Goal: Task Accomplishment & Management: Manage account settings

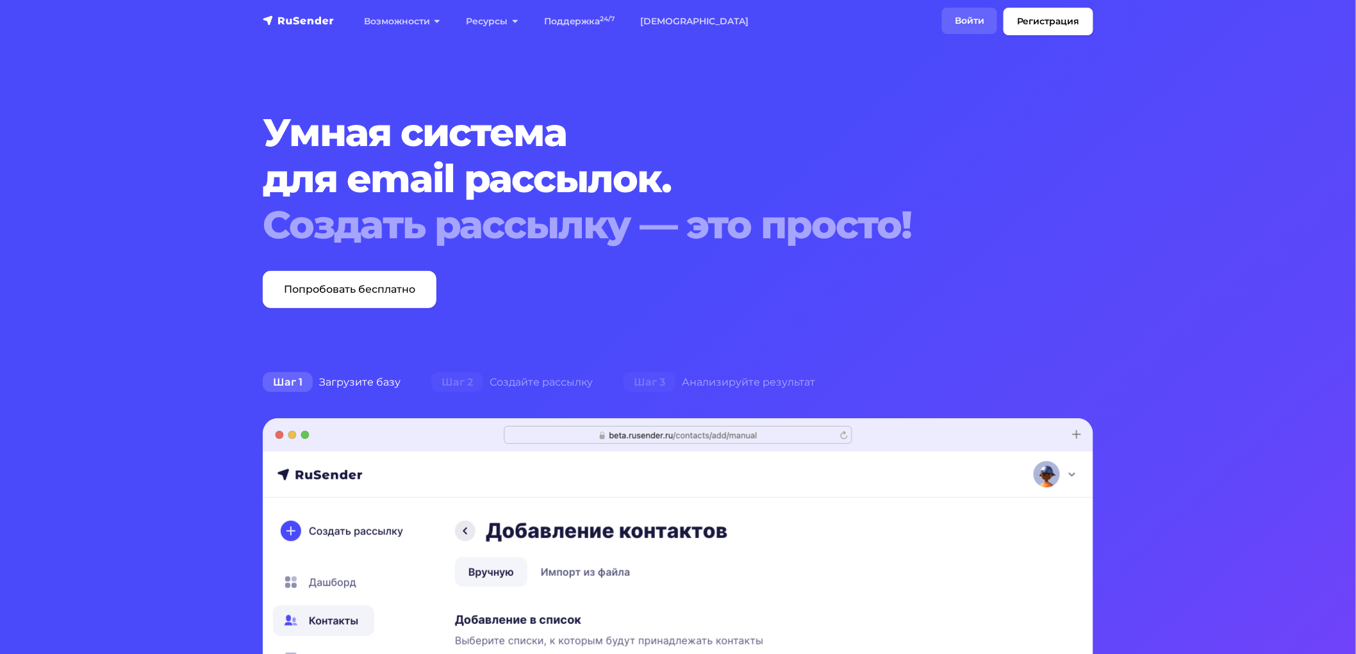
click at [967, 26] on link "Войти" at bounding box center [969, 21] width 55 height 26
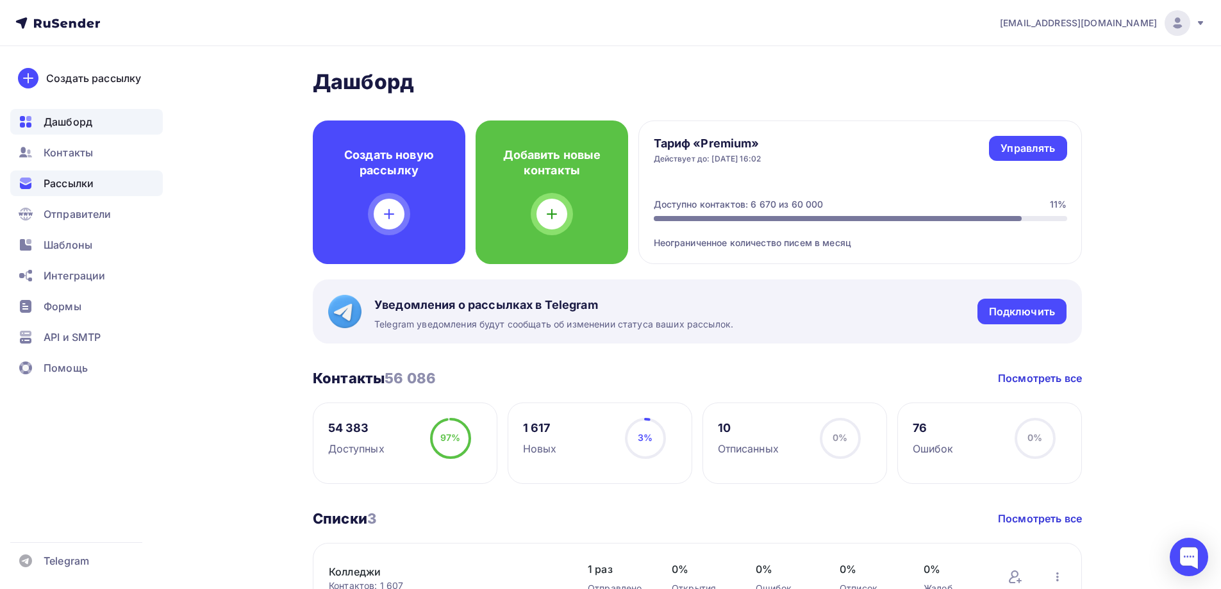
click at [69, 181] on span "Рассылки" at bounding box center [69, 183] width 50 height 15
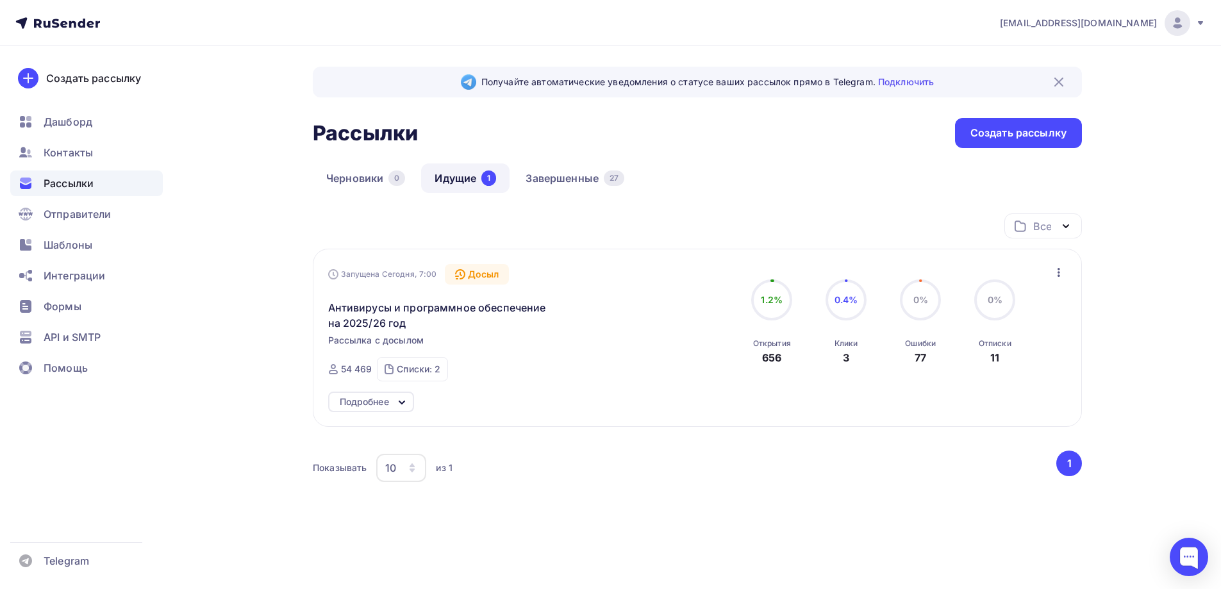
click at [402, 406] on icon at bounding box center [401, 402] width 15 height 15
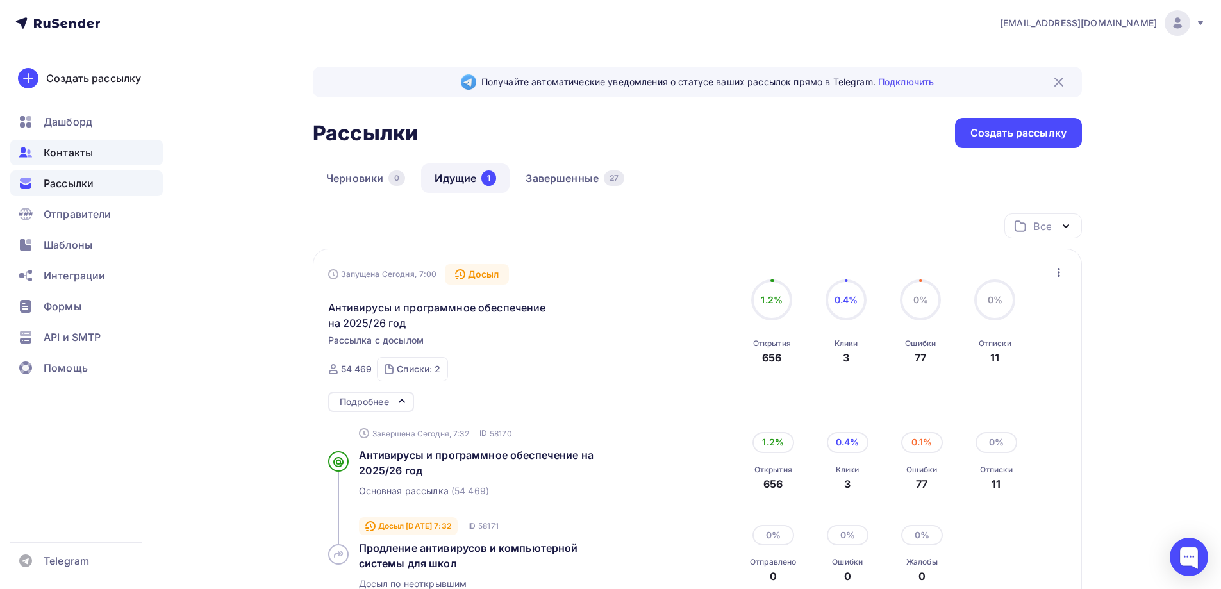
click at [108, 150] on div "Контакты" at bounding box center [86, 153] width 152 height 26
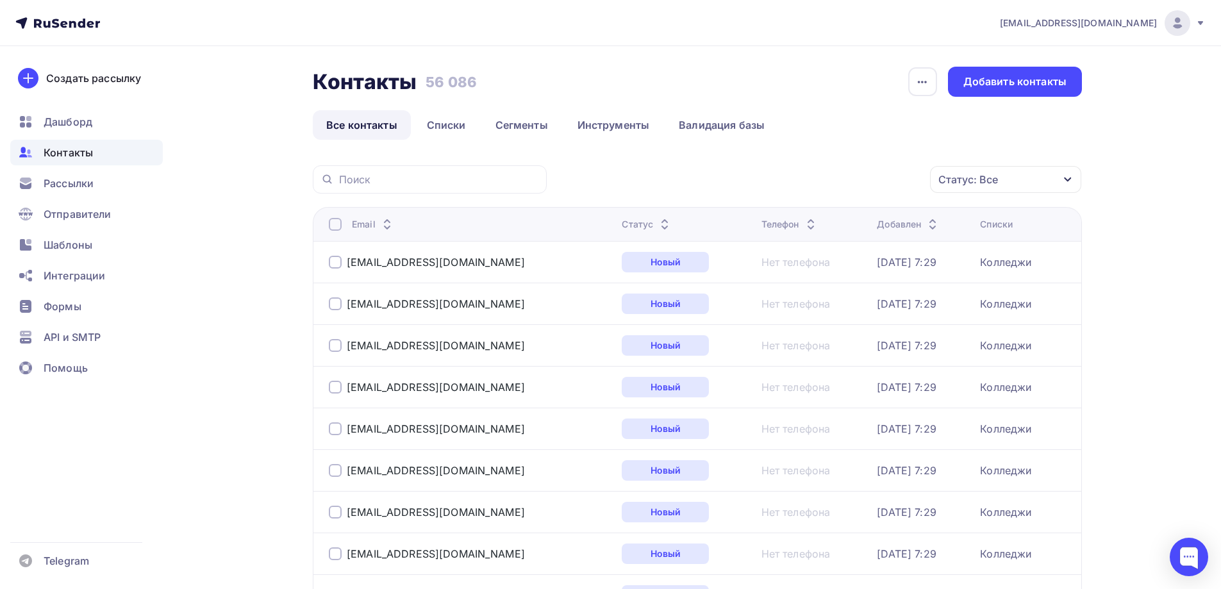
click at [980, 171] on div "Статус: Все" at bounding box center [1005, 179] width 151 height 27
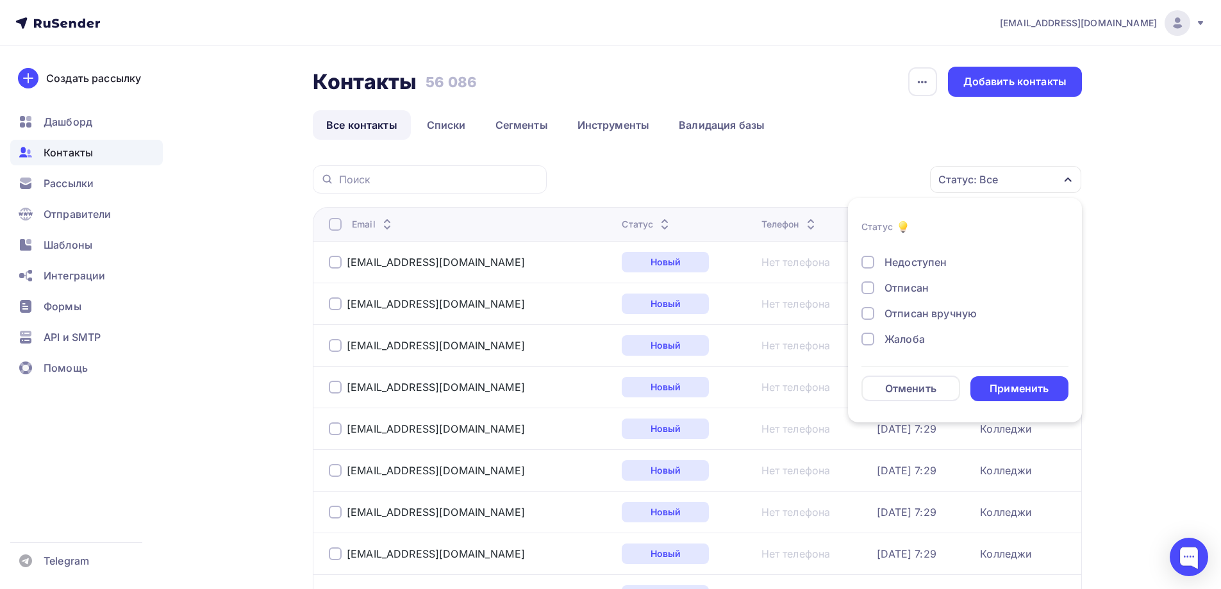
click at [914, 340] on div "Жалоба" at bounding box center [904, 338] width 40 height 15
click at [915, 313] on div "Отписан вручную" at bounding box center [930, 313] width 92 height 15
click at [914, 288] on div "Отписан" at bounding box center [906, 287] width 44 height 15
click at [917, 271] on div "Новый Активный Не существует Переполнен Недоступен Отписан Отписан вручную Жало…" at bounding box center [964, 249] width 207 height 195
click at [917, 267] on div "Недоступен" at bounding box center [915, 261] width 62 height 15
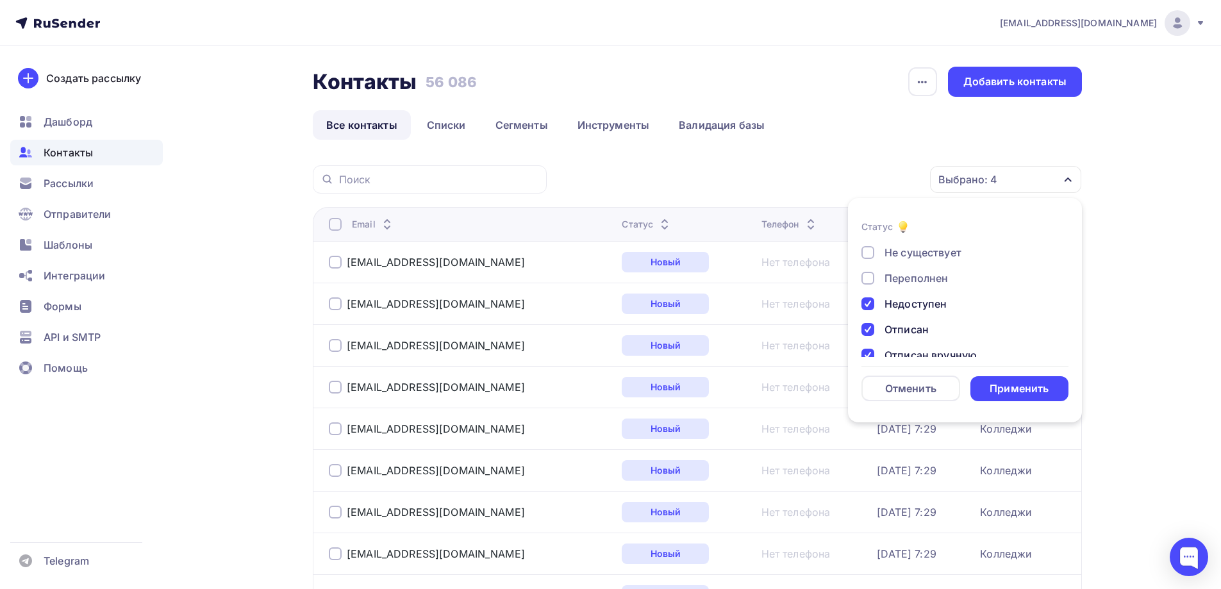
scroll to position [29, 0]
click at [914, 304] on div "Переполнен" at bounding box center [915, 300] width 63 height 15
click at [916, 275] on div "Не существует" at bounding box center [922, 274] width 77 height 15
click at [1017, 392] on div "Применить" at bounding box center [1018, 388] width 59 height 15
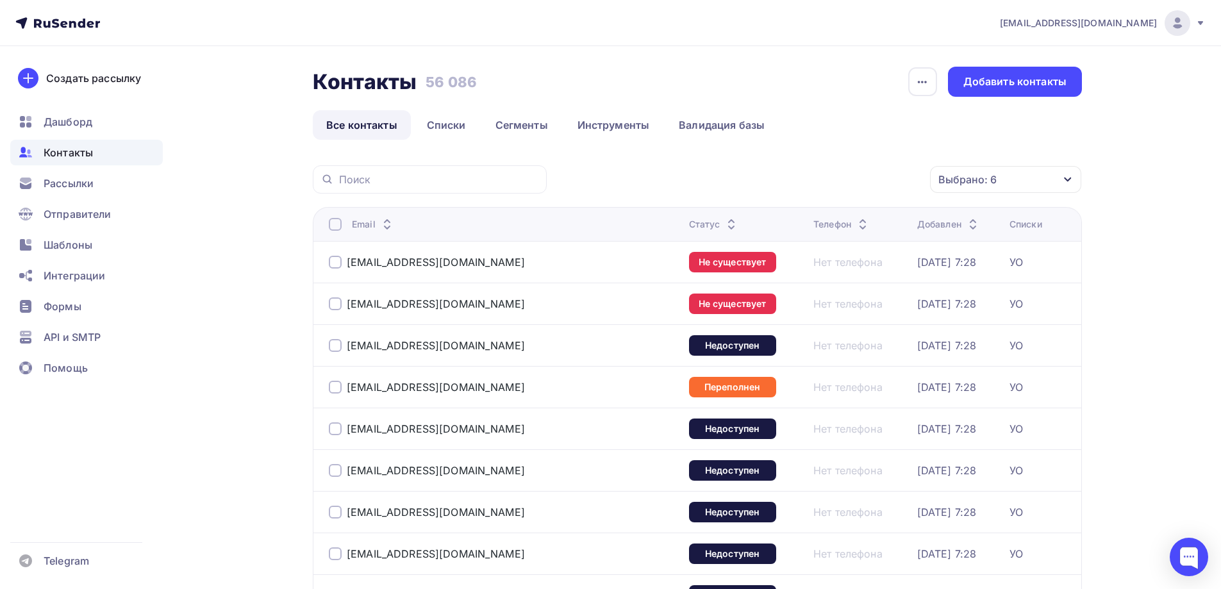
click at [335, 219] on div at bounding box center [335, 224] width 13 height 13
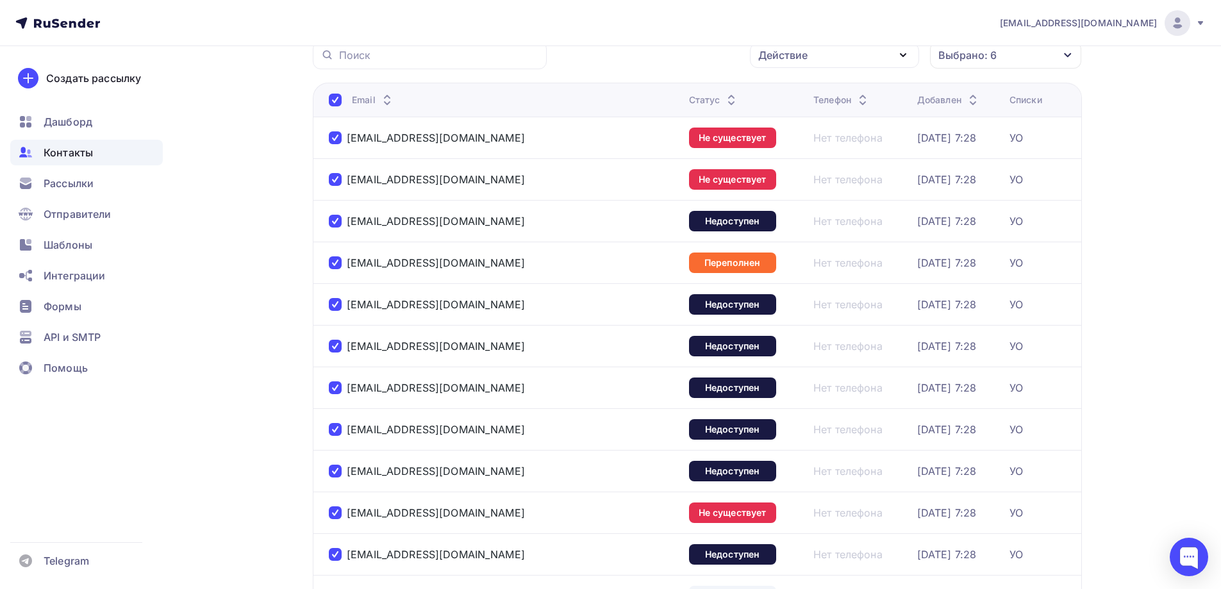
scroll to position [0, 0]
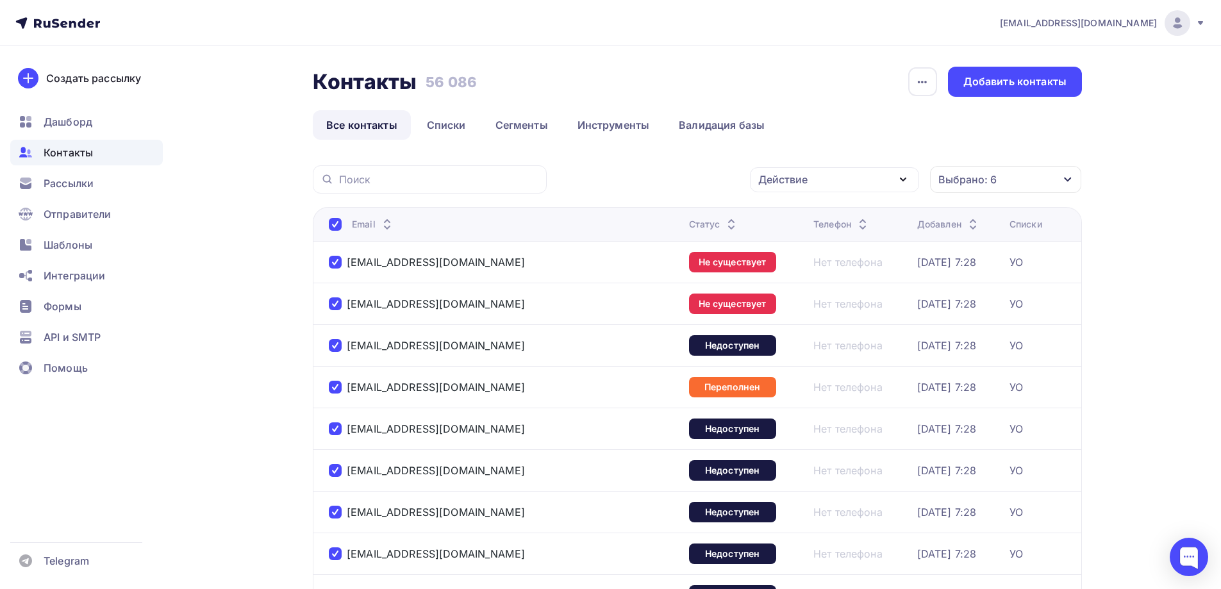
click at [997, 169] on div "Выбрано: 6" at bounding box center [1005, 179] width 151 height 27
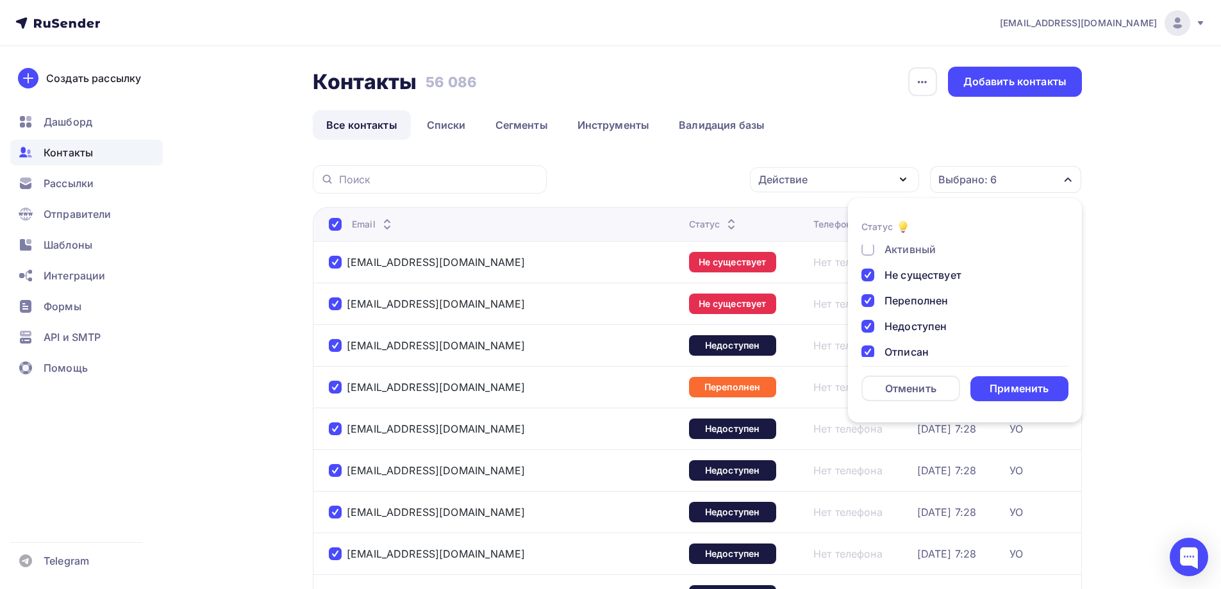
click at [836, 172] on div "Действие" at bounding box center [834, 179] width 169 height 25
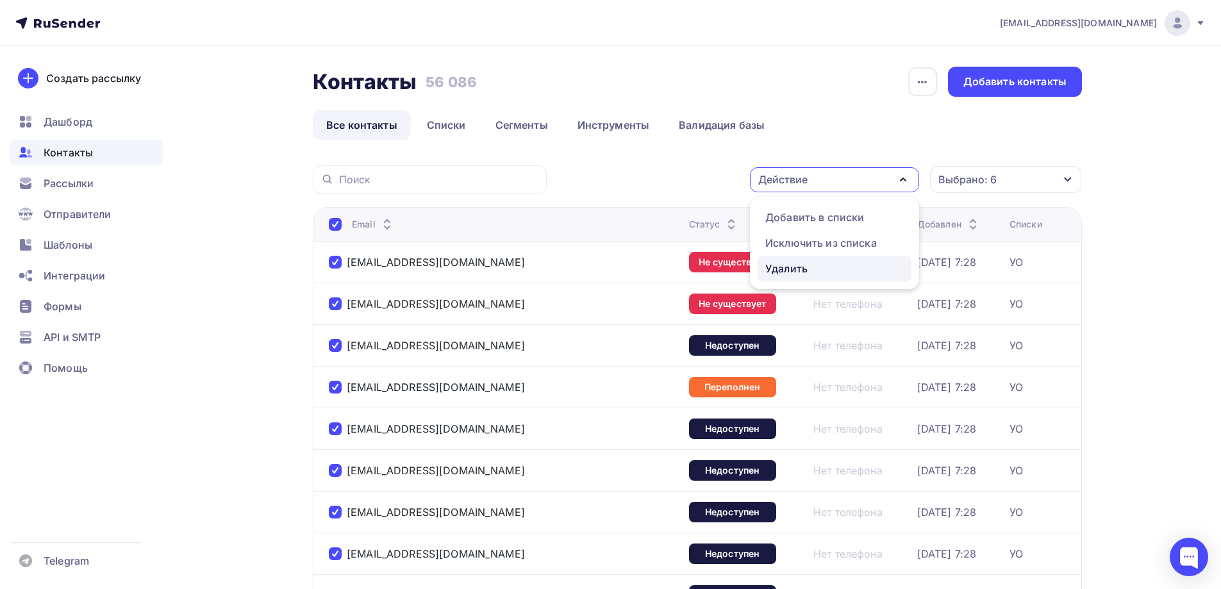
click at [815, 265] on div "Удалить" at bounding box center [834, 268] width 138 height 15
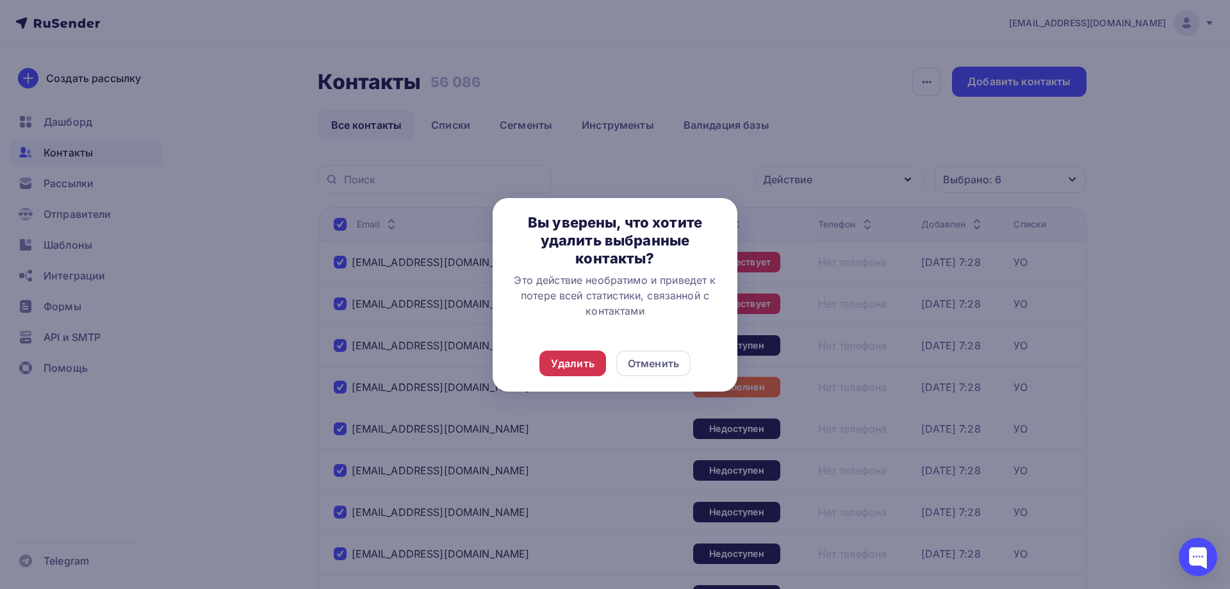
click at [585, 363] on div "Удалить" at bounding box center [573, 363] width 44 height 15
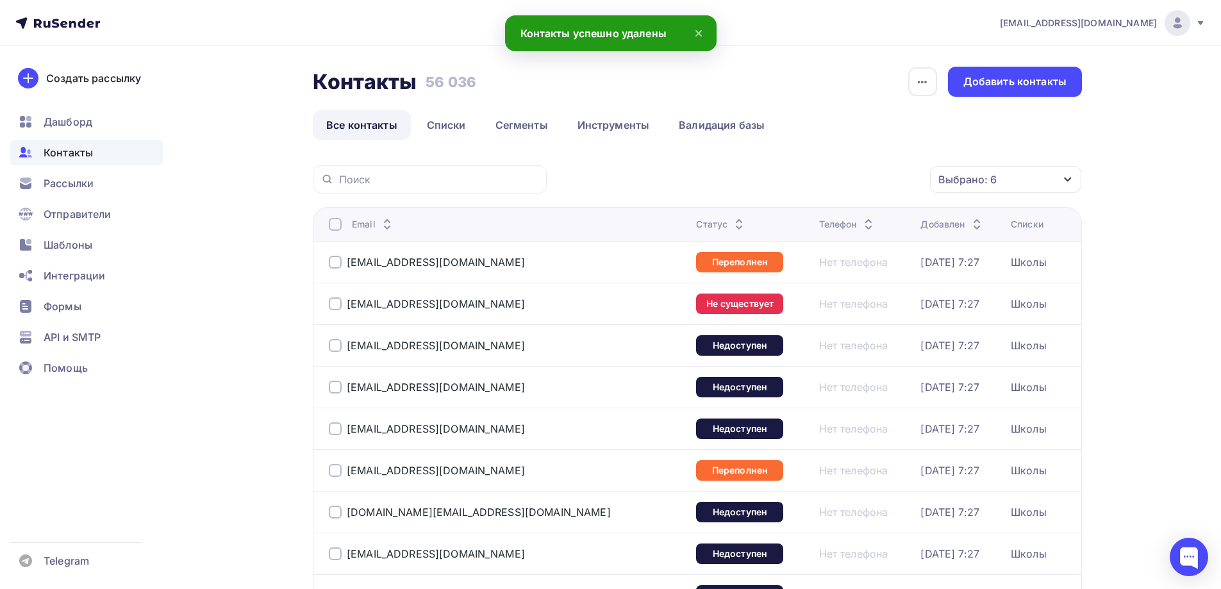
click at [334, 224] on div at bounding box center [335, 224] width 13 height 13
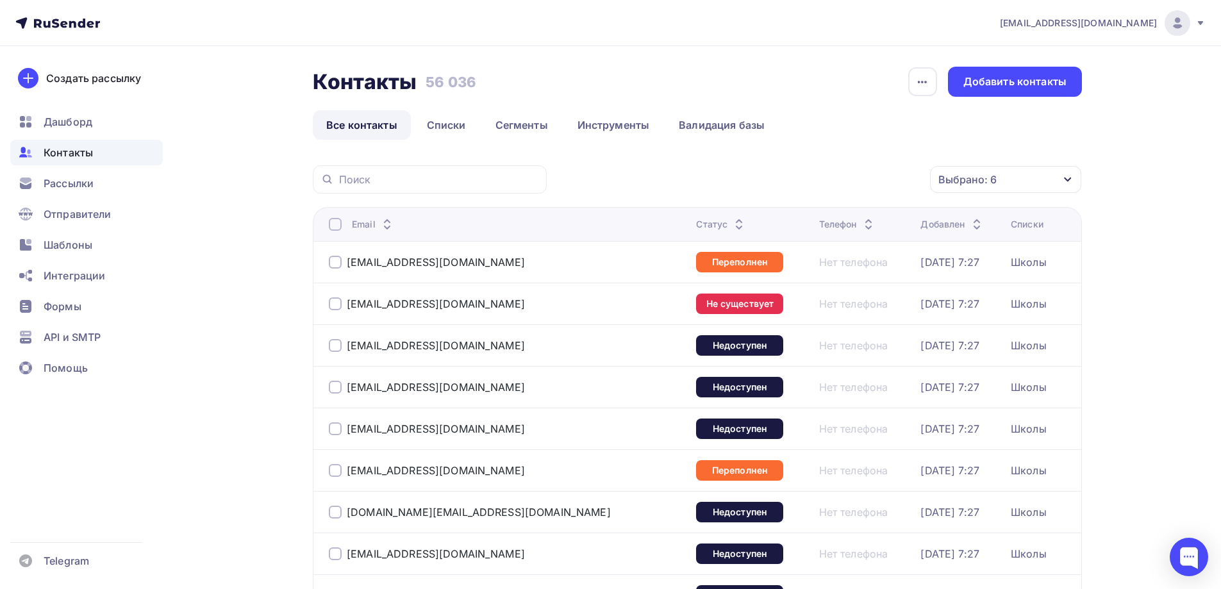
click at [336, 224] on div at bounding box center [335, 224] width 13 height 13
click at [863, 186] on div "Действие" at bounding box center [834, 179] width 169 height 25
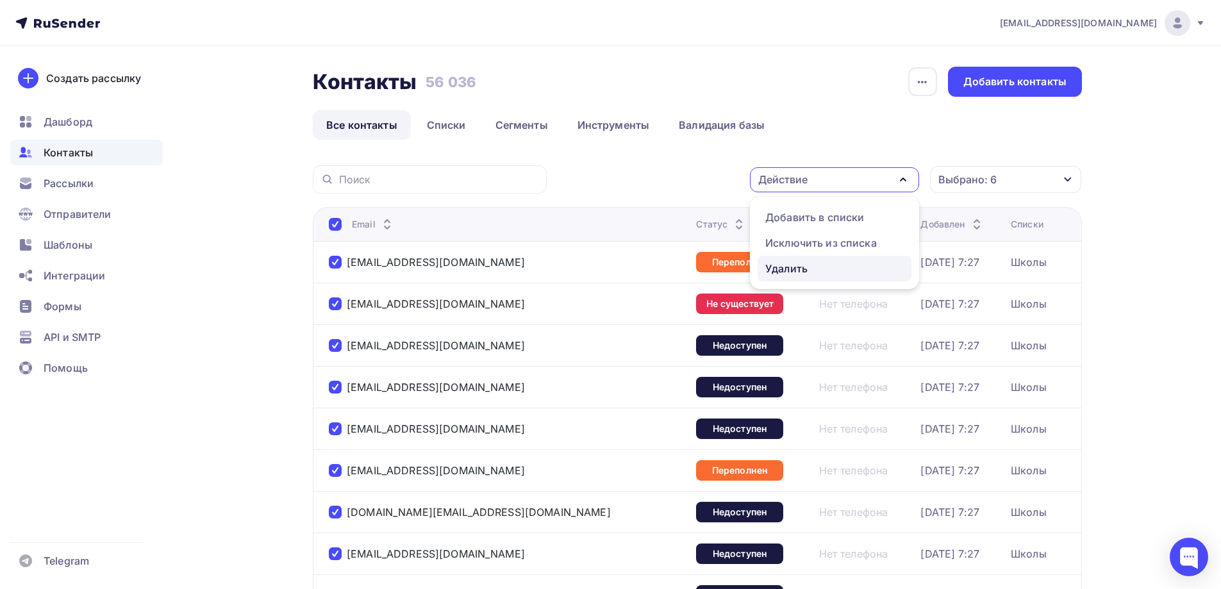
click at [802, 270] on div "Удалить" at bounding box center [786, 268] width 42 height 15
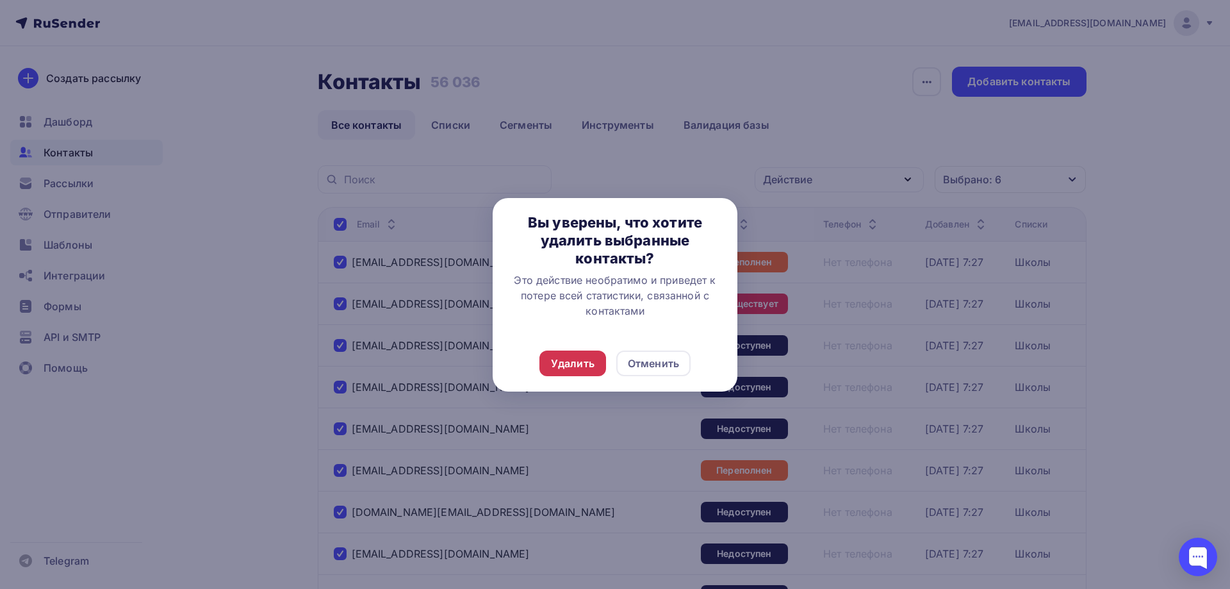
click at [573, 364] on div "Удалить" at bounding box center [573, 363] width 44 height 15
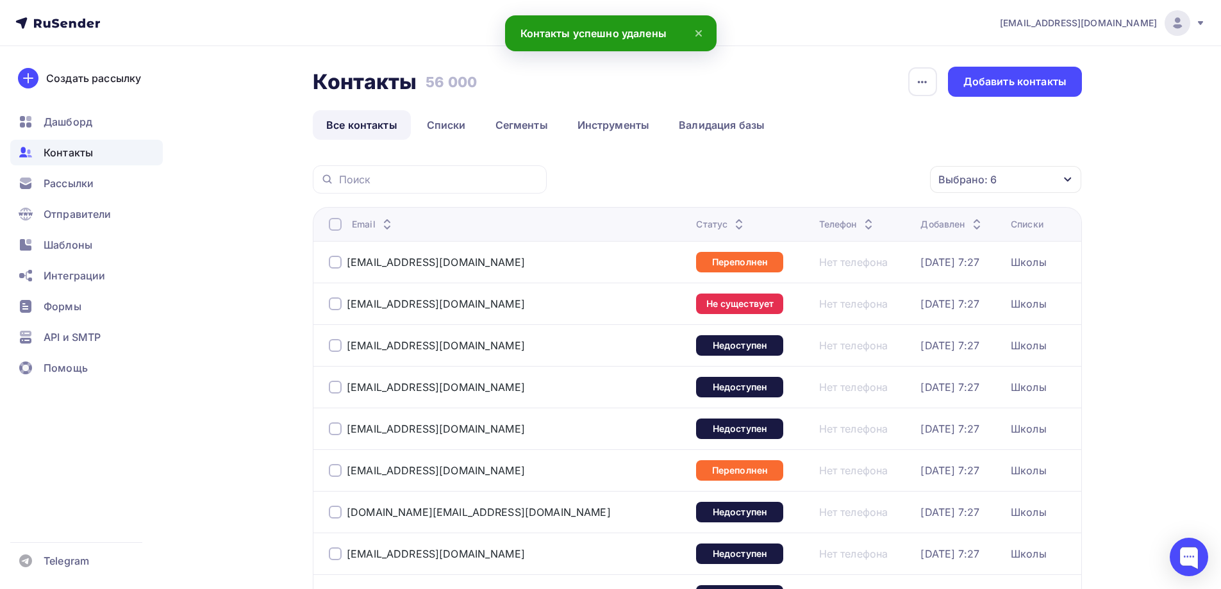
click at [334, 218] on div at bounding box center [335, 224] width 13 height 13
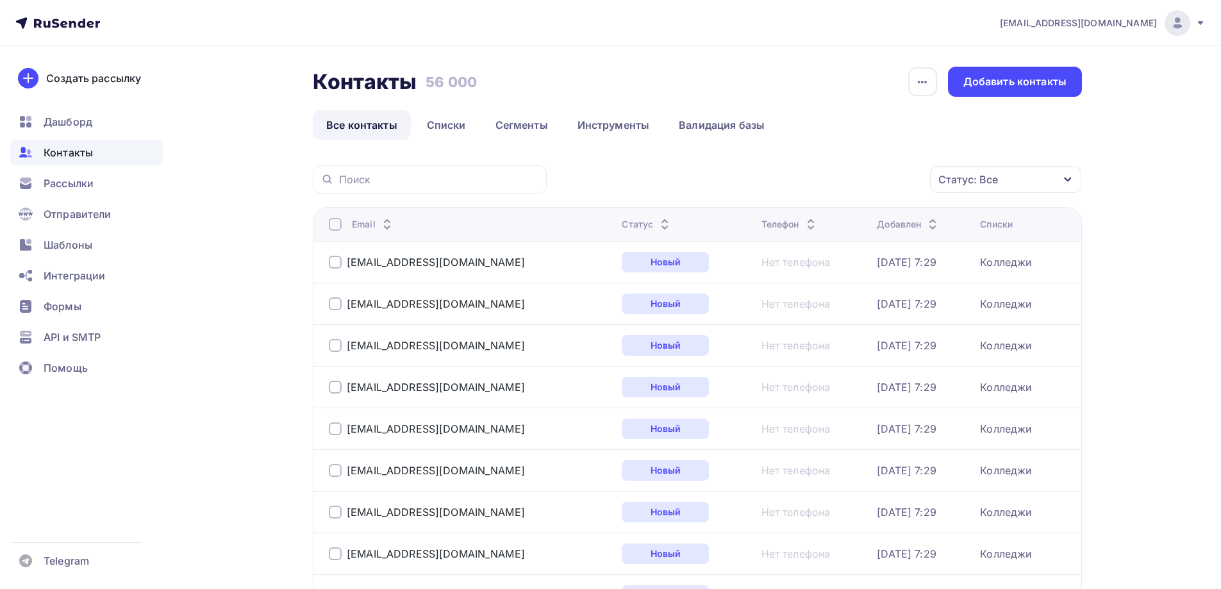
click at [984, 176] on div "Статус: Все" at bounding box center [968, 179] width 60 height 15
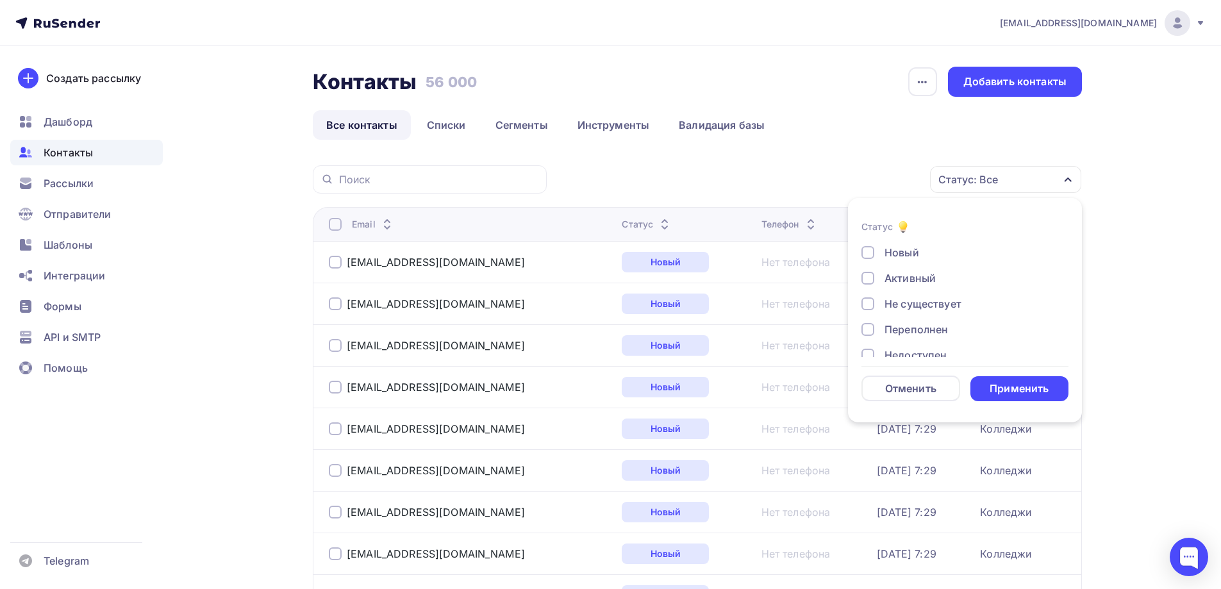
scroll to position [93, 0]
click at [918, 338] on div "Жалоба" at bounding box center [904, 338] width 40 height 15
click at [919, 308] on div "Отписан вручную" at bounding box center [930, 313] width 92 height 15
click at [916, 282] on div "Отписан" at bounding box center [906, 287] width 44 height 15
click at [914, 263] on div "Недоступен" at bounding box center [915, 261] width 62 height 15
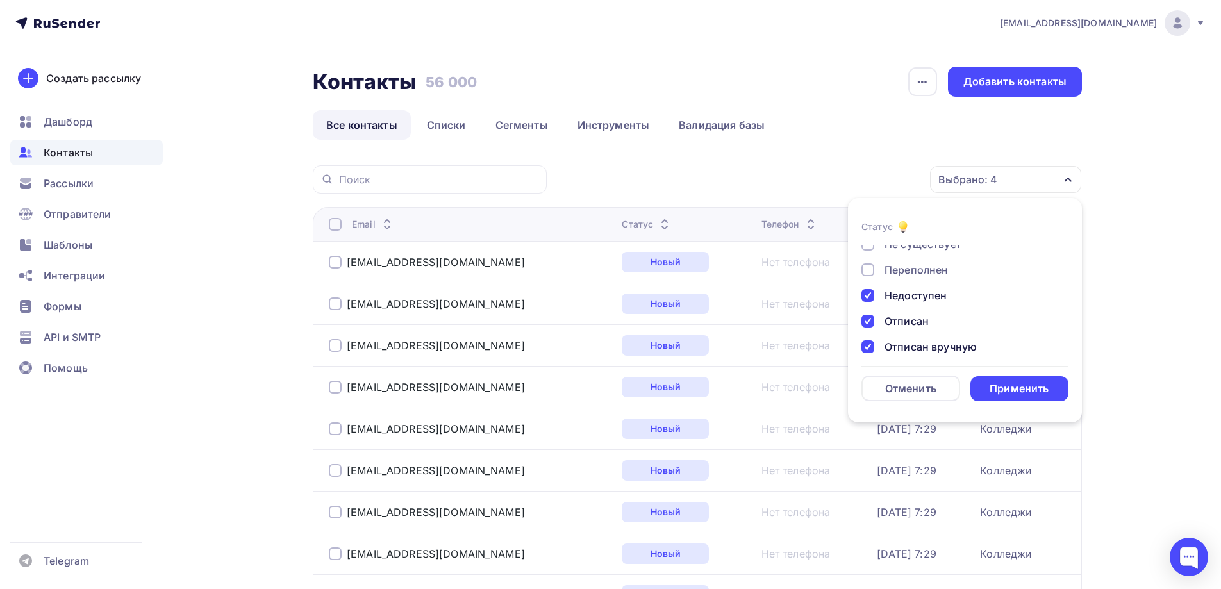
scroll to position [29, 0]
click at [912, 298] on div "Переполнен" at bounding box center [915, 300] width 63 height 15
click at [907, 272] on div "Не существует" at bounding box center [922, 274] width 77 height 15
drag, startPoint x: 1001, startPoint y: 384, endPoint x: 945, endPoint y: 370, distance: 57.5
click at [1001, 384] on div "Применить" at bounding box center [1018, 388] width 59 height 15
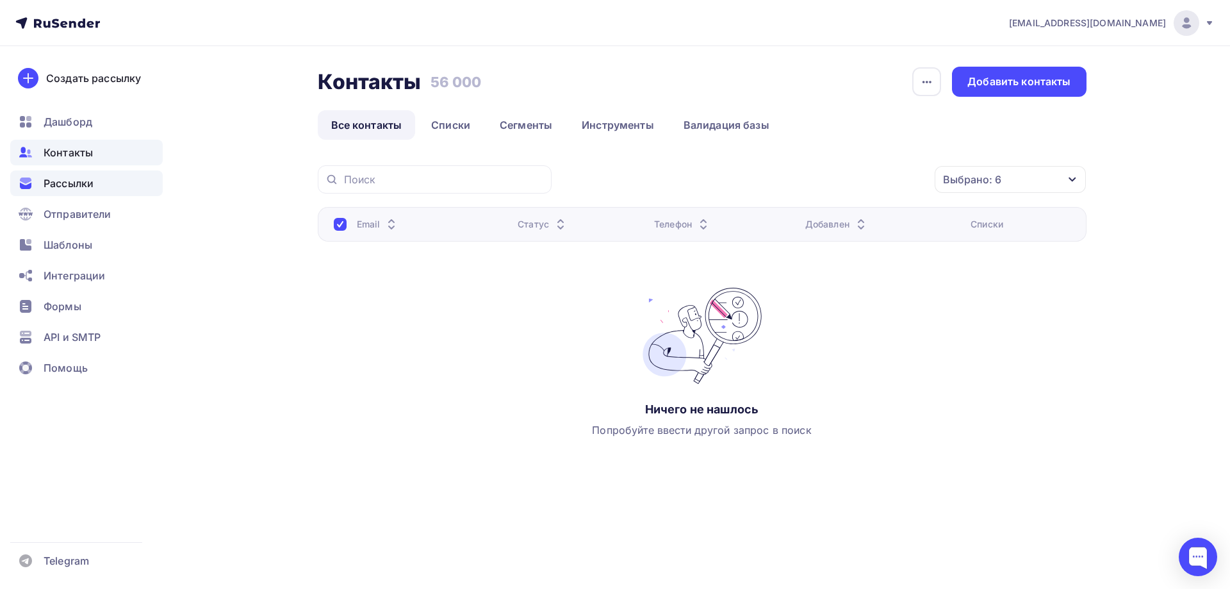
click at [93, 179] on span "Рассылки" at bounding box center [69, 183] width 50 height 15
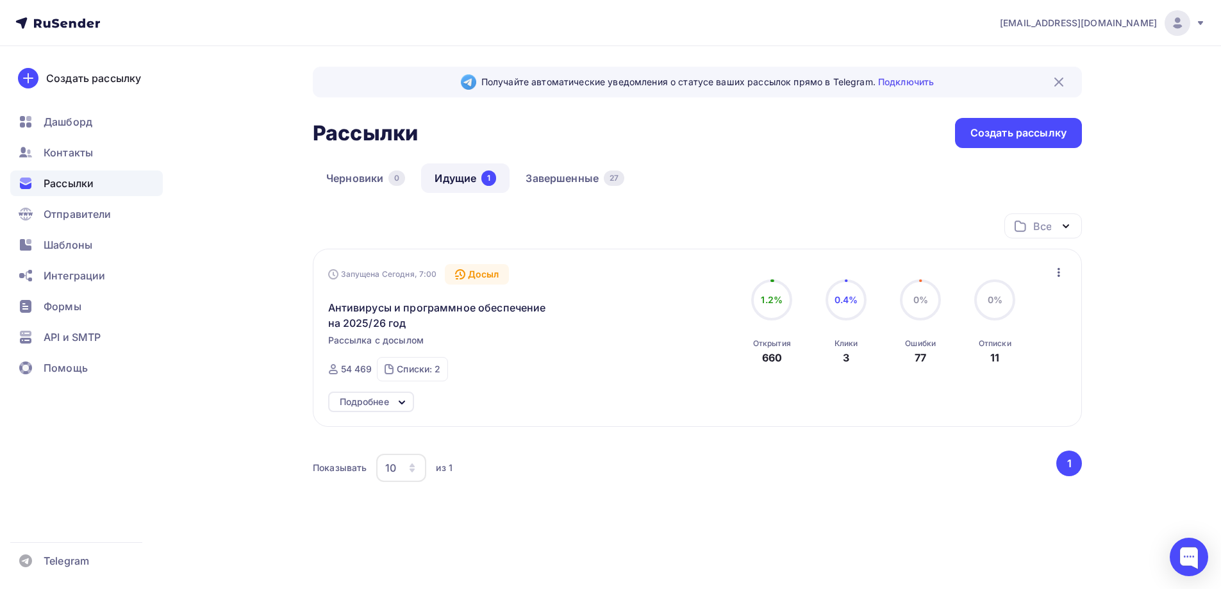
click at [376, 403] on div "Подробнее" at bounding box center [364, 401] width 49 height 15
